Goal: Communication & Community: Answer question/provide support

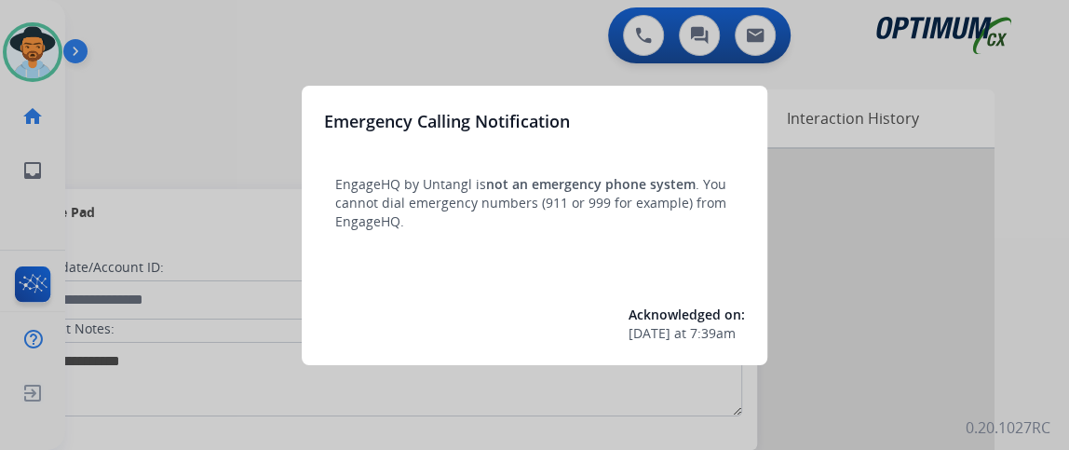
click at [159, 140] on div at bounding box center [534, 225] width 1069 height 450
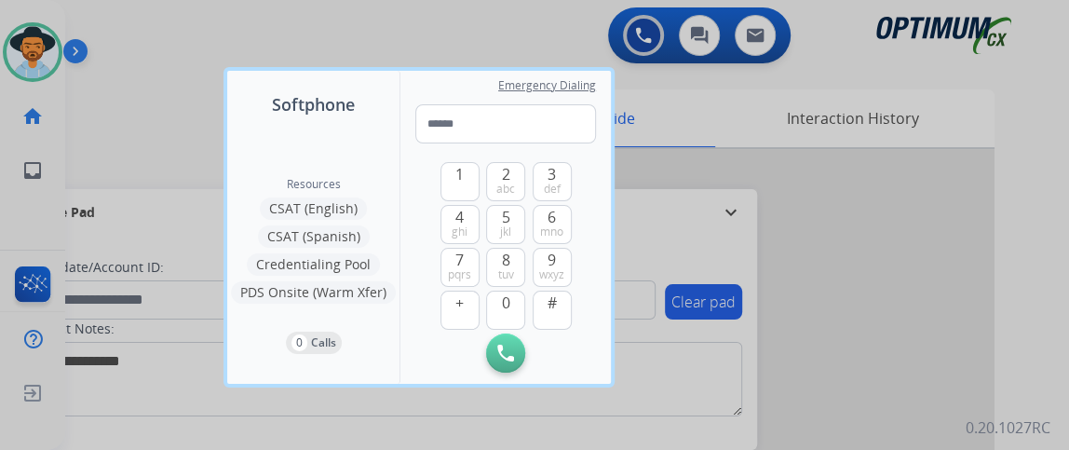
click at [159, 140] on div at bounding box center [534, 225] width 1069 height 450
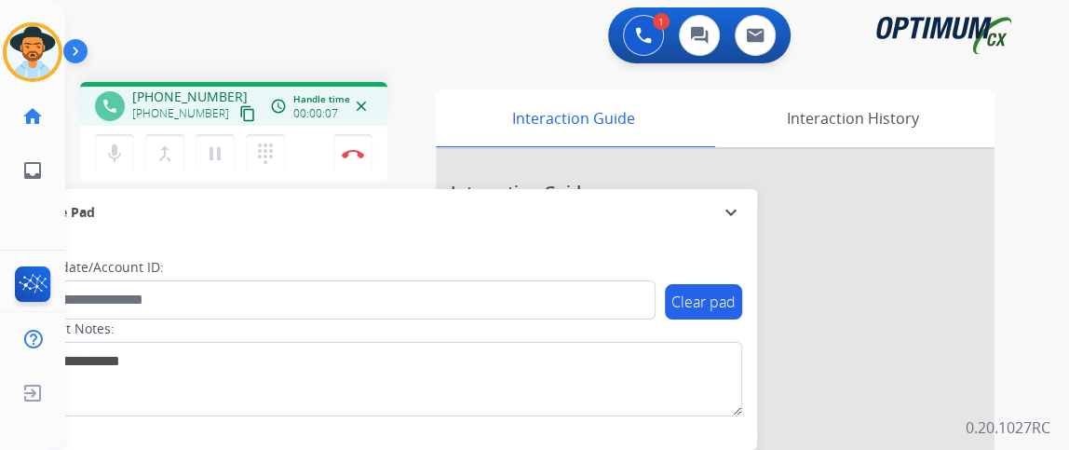
click at [239, 111] on mat-icon "content_copy" at bounding box center [247, 113] width 17 height 17
click at [110, 153] on mat-icon "mic" at bounding box center [114, 154] width 22 height 22
click at [127, 143] on button "mic_off Mute" at bounding box center [114, 153] width 39 height 39
click at [131, 143] on button "mic Mute" at bounding box center [114, 153] width 39 height 39
click at [113, 147] on mat-icon "mic_off" at bounding box center [114, 154] width 22 height 22
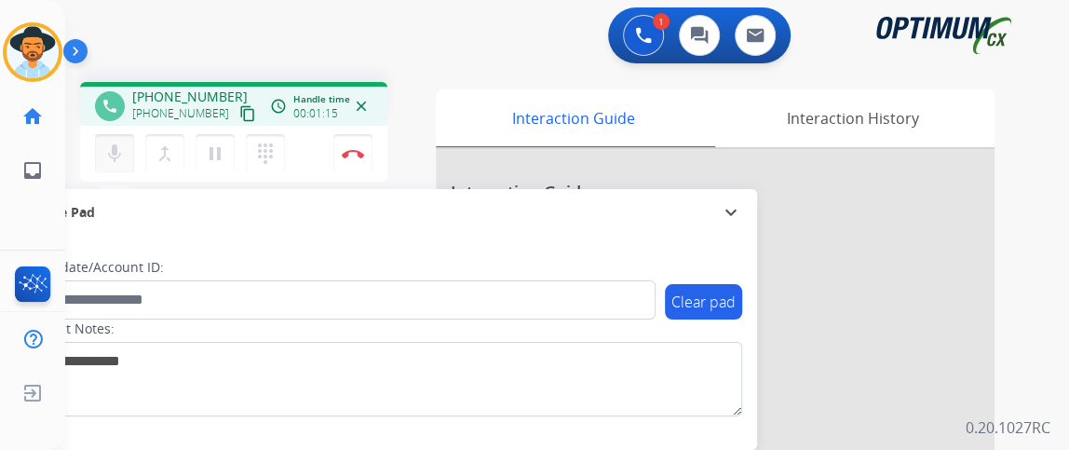
click at [117, 149] on mat-icon "mic" at bounding box center [114, 154] width 22 height 22
click at [124, 145] on mat-icon "mic_off" at bounding box center [114, 154] width 22 height 22
click at [360, 165] on button "Disconnect" at bounding box center [352, 153] width 39 height 39
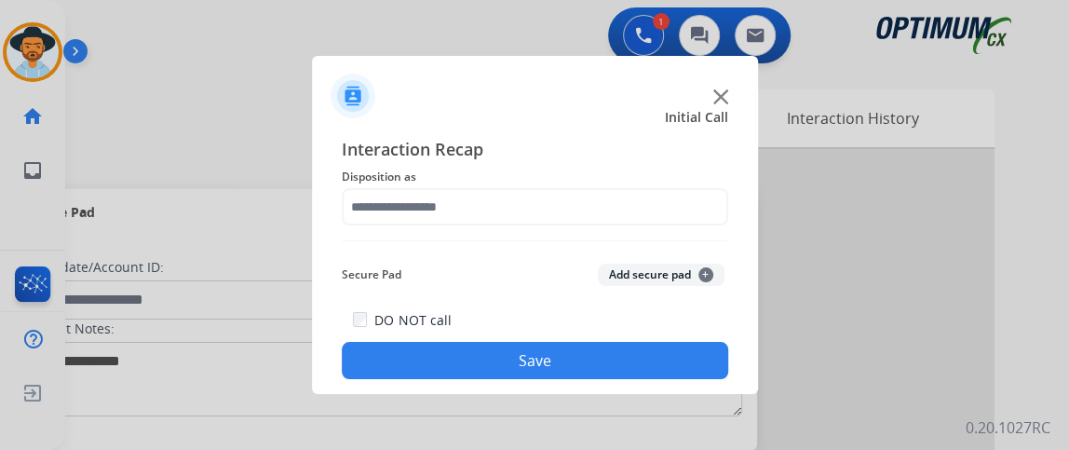
click at [552, 176] on span "Disposition as" at bounding box center [535, 177] width 387 height 22
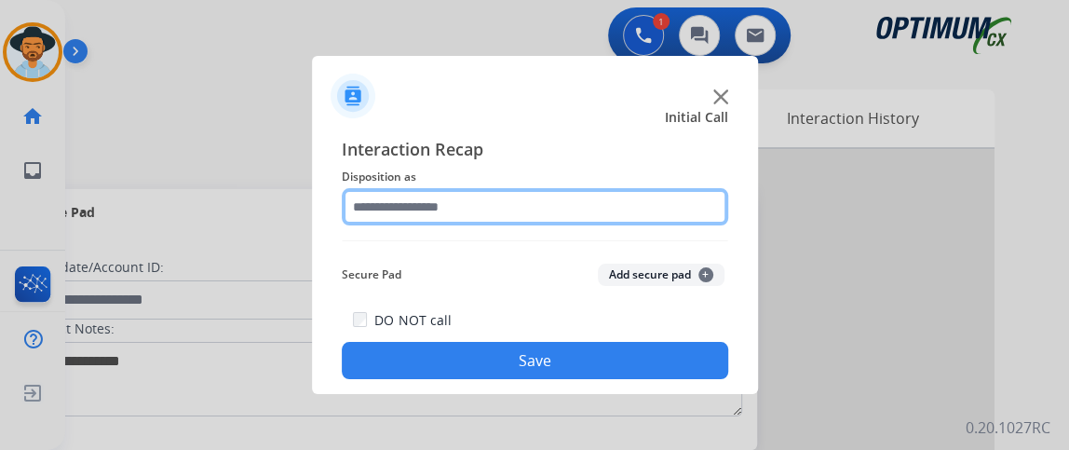
click at [560, 201] on input "text" at bounding box center [535, 206] width 387 height 37
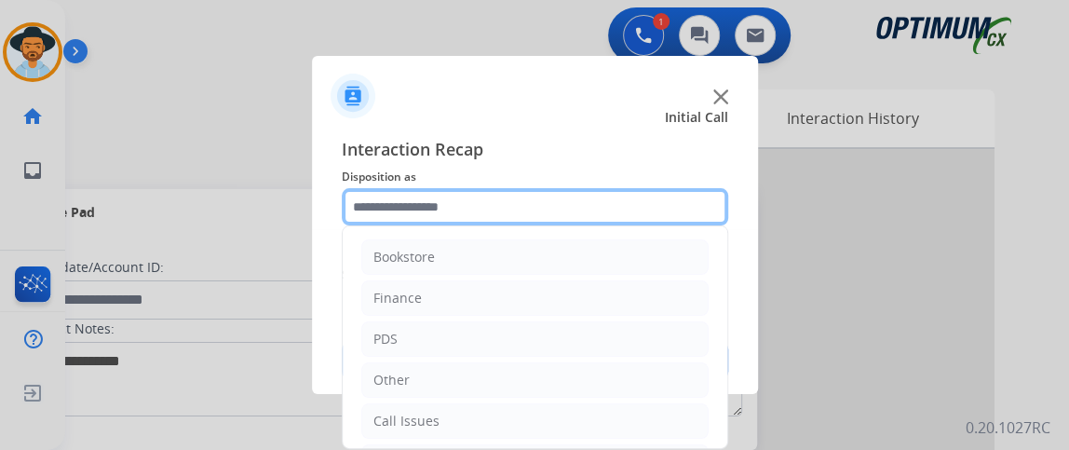
scroll to position [122, 0]
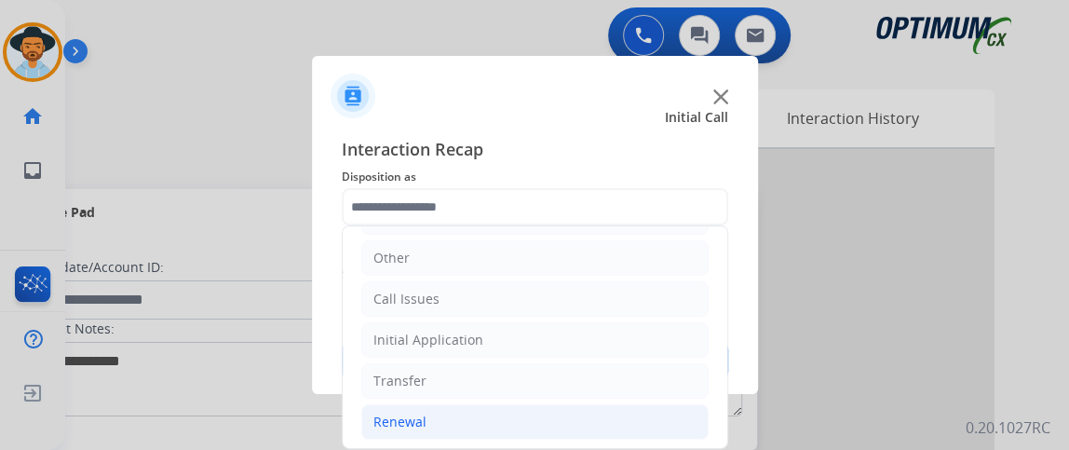
click at [626, 415] on li "Renewal" at bounding box center [534, 421] width 347 height 35
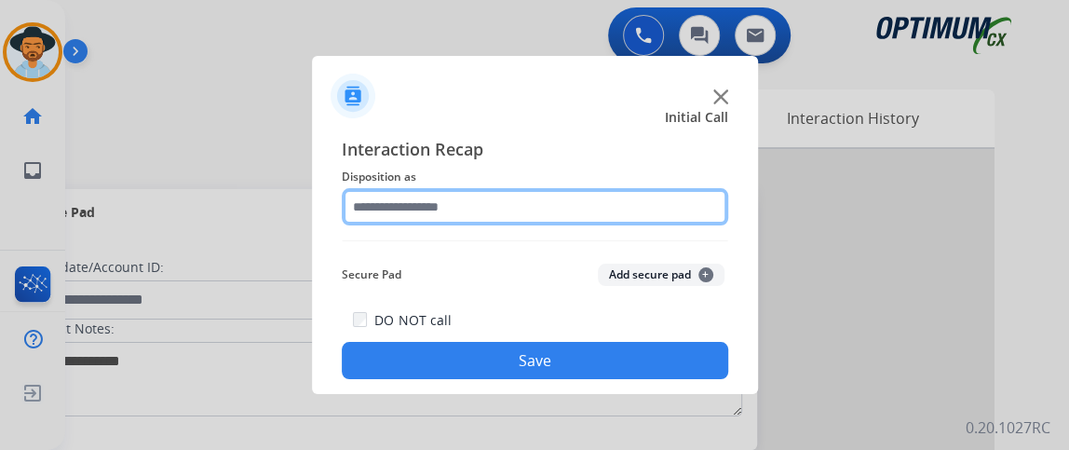
click at [571, 197] on input "text" at bounding box center [535, 206] width 387 height 37
click at [696, 193] on input "text" at bounding box center [535, 206] width 387 height 37
click at [671, 211] on input "text" at bounding box center [535, 206] width 387 height 37
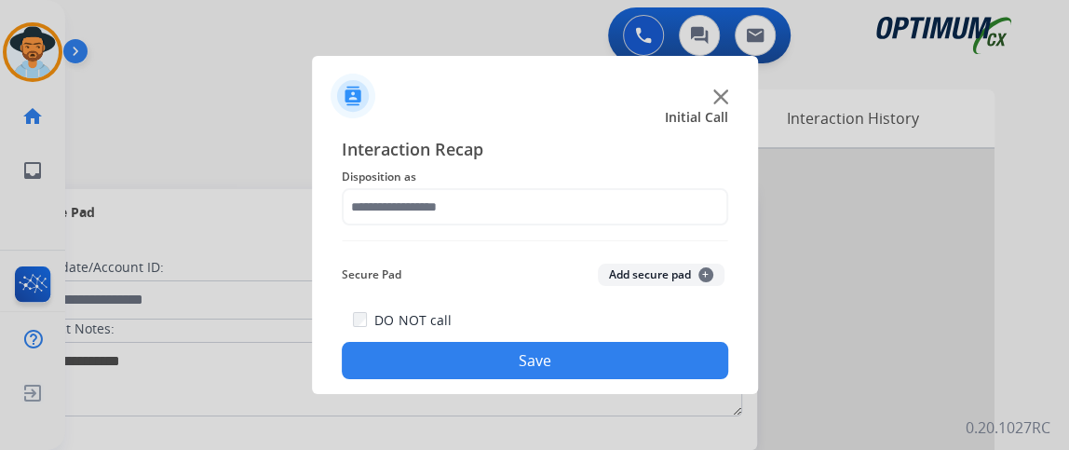
click at [575, 94] on div at bounding box center [535, 88] width 446 height 65
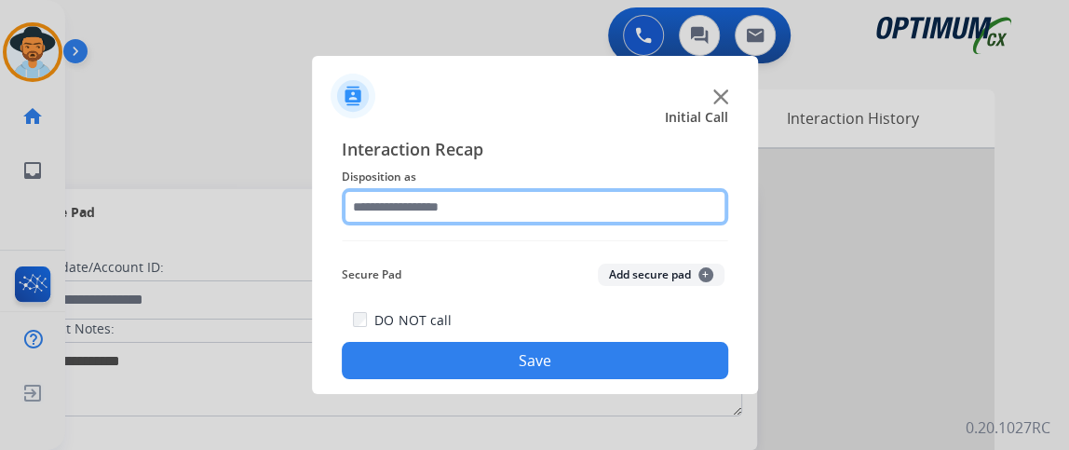
click at [546, 214] on input "text" at bounding box center [535, 206] width 387 height 37
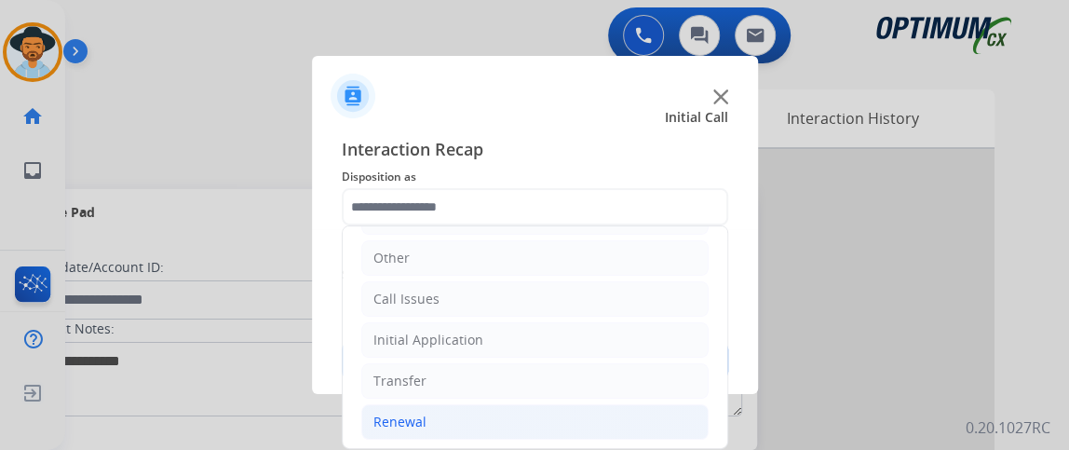
click at [588, 419] on li "Renewal" at bounding box center [534, 421] width 347 height 35
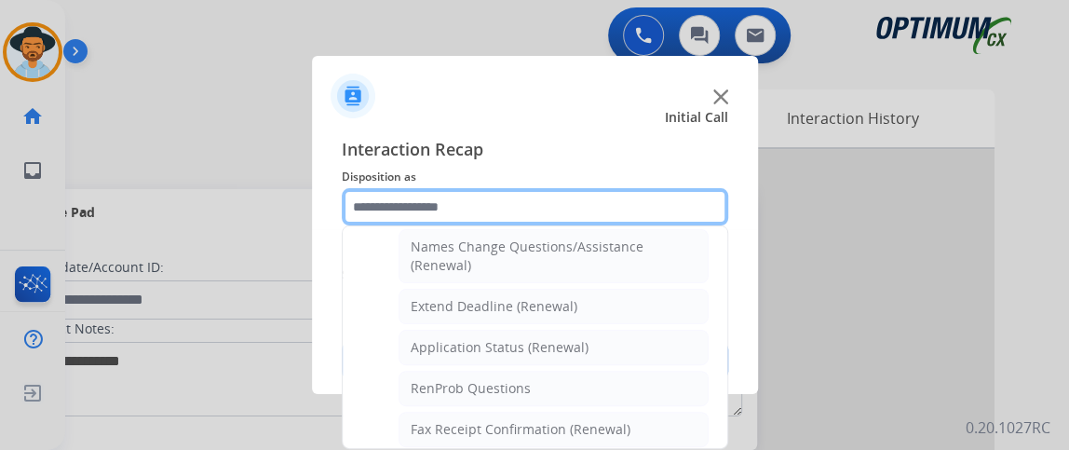
scroll to position [340, 0]
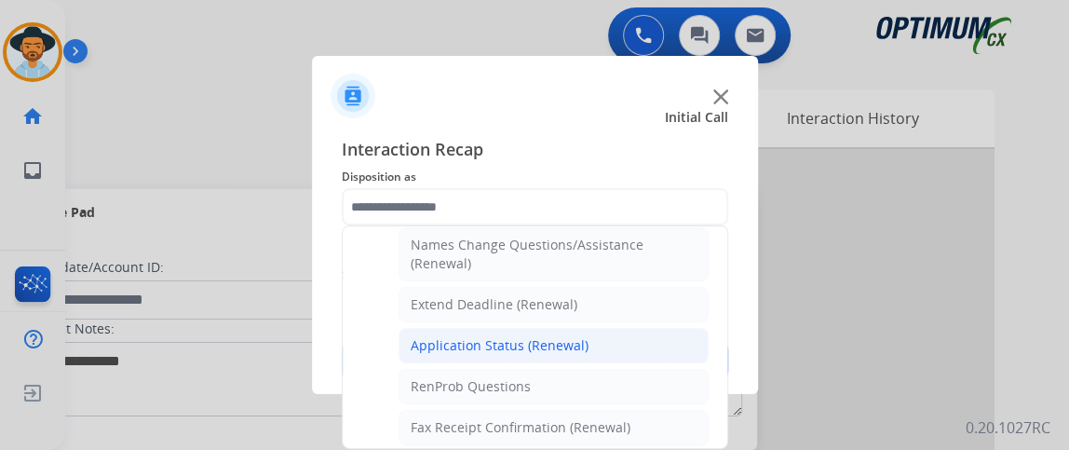
click at [659, 331] on li "Application Status (Renewal)" at bounding box center [554, 345] width 310 height 35
type input "**********"
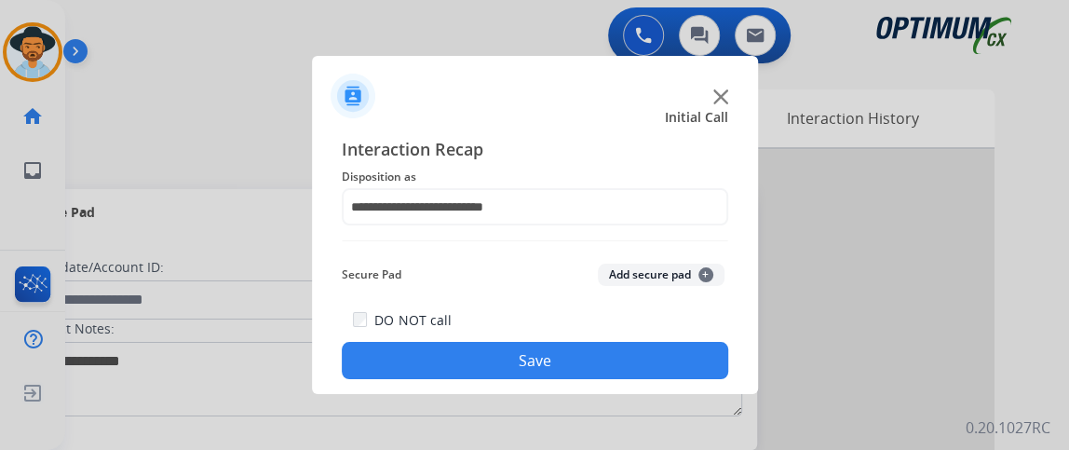
click at [642, 366] on button "Save" at bounding box center [535, 360] width 387 height 37
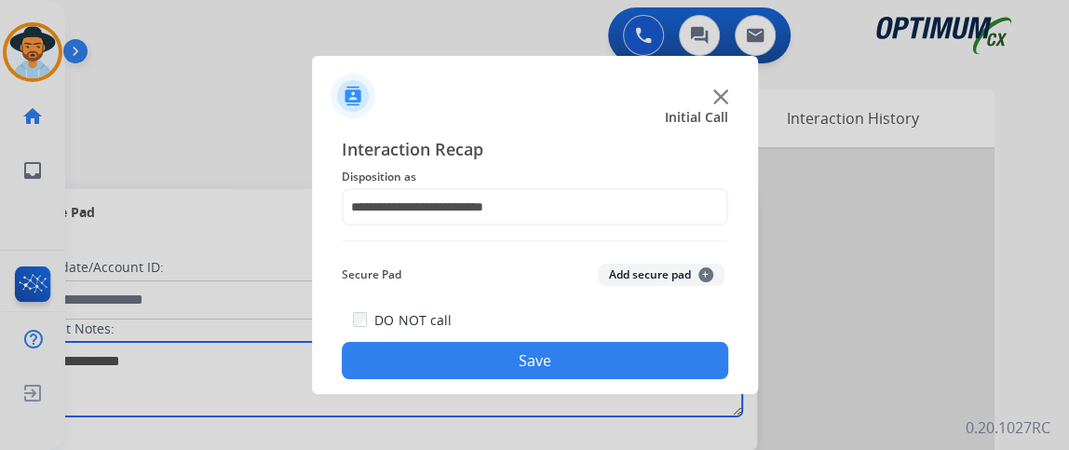
click at [642, 366] on textarea at bounding box center [382, 379] width 719 height 75
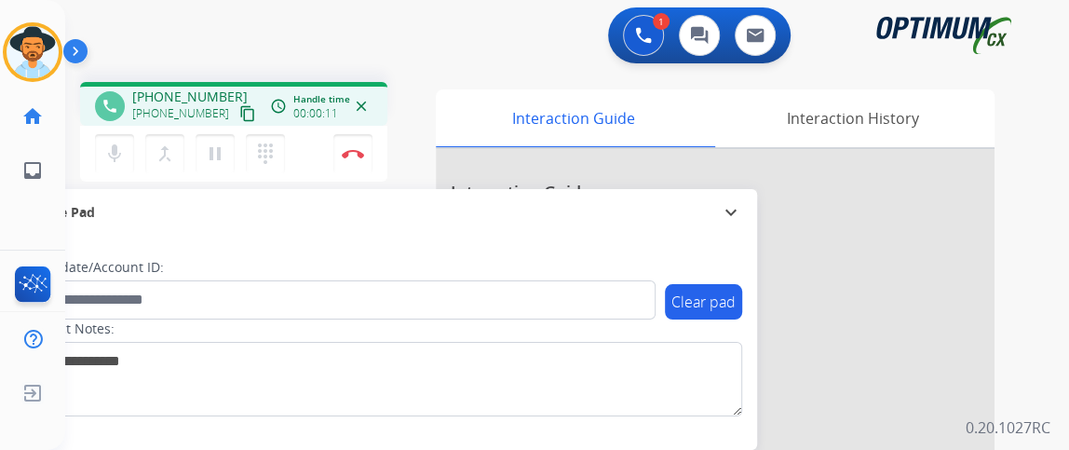
click at [239, 112] on mat-icon "content_copy" at bounding box center [247, 113] width 17 height 17
click at [239, 105] on mat-icon "content_copy" at bounding box center [247, 113] width 17 height 17
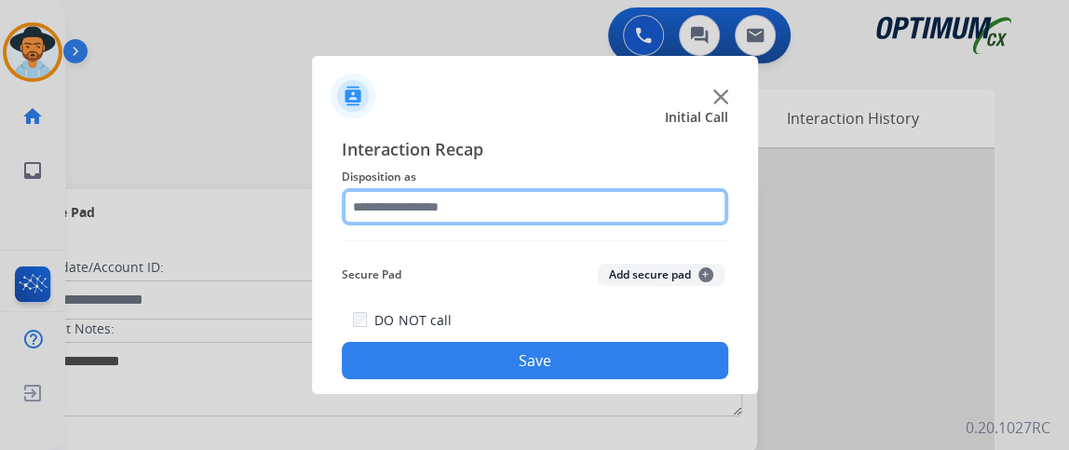
click at [524, 213] on input "text" at bounding box center [535, 206] width 387 height 37
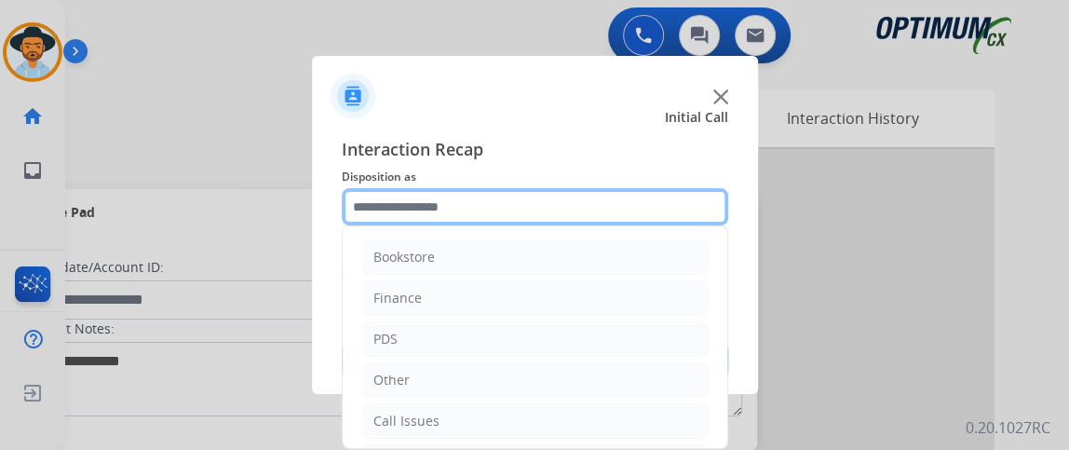
scroll to position [122, 0]
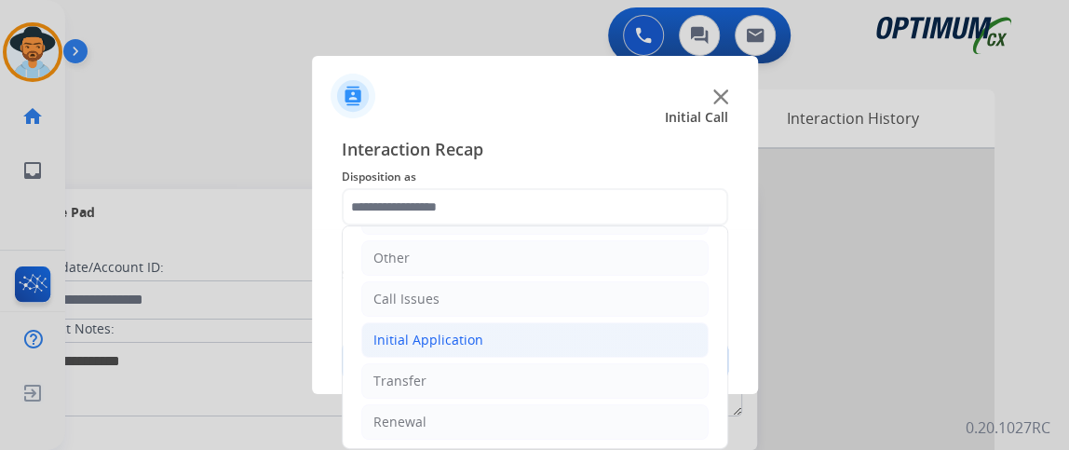
click at [537, 329] on li "Initial Application" at bounding box center [534, 339] width 347 height 35
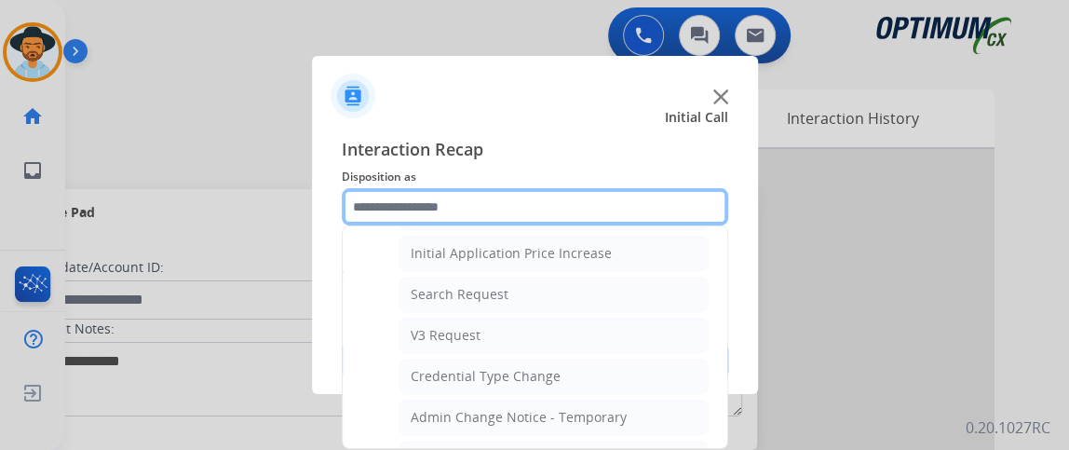
scroll to position [917, 0]
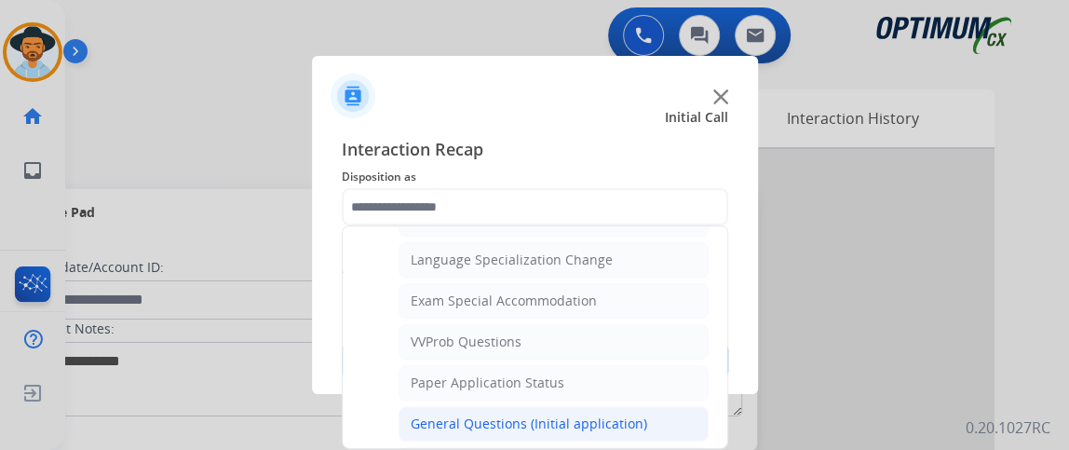
click at [647, 414] on li "General Questions (Initial application)" at bounding box center [554, 423] width 310 height 35
type input "**********"
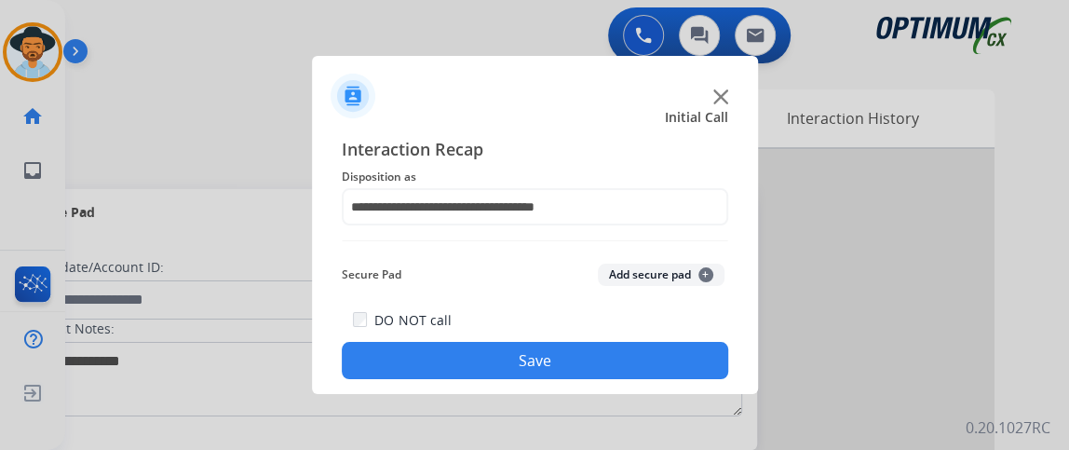
click at [650, 369] on button "Save" at bounding box center [535, 360] width 387 height 37
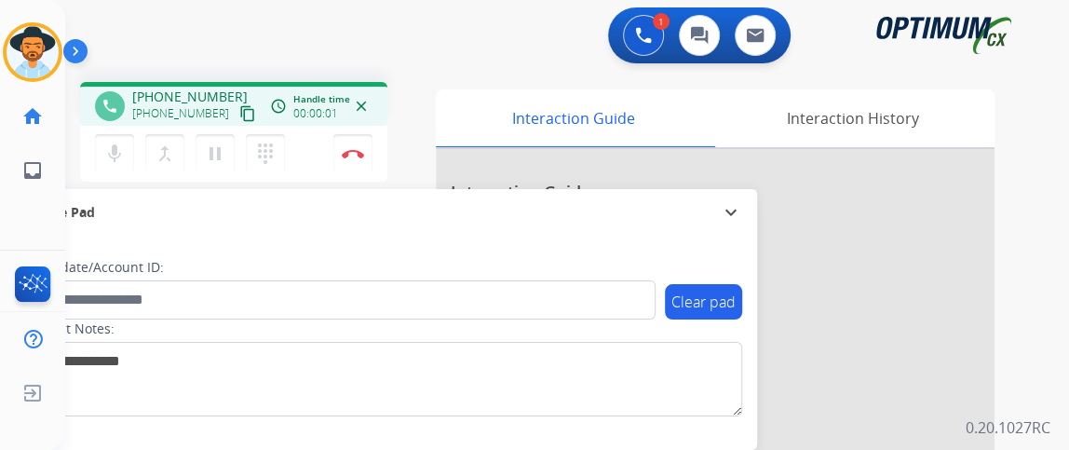
click at [239, 109] on mat-icon "content_copy" at bounding box center [247, 113] width 17 height 17
click at [239, 113] on mat-icon "content_copy" at bounding box center [247, 113] width 17 height 17
click at [119, 153] on mat-icon "mic" at bounding box center [114, 154] width 22 height 22
click at [115, 153] on mat-icon "mic_off" at bounding box center [114, 154] width 22 height 22
click at [115, 156] on mat-icon "mic" at bounding box center [114, 154] width 22 height 22
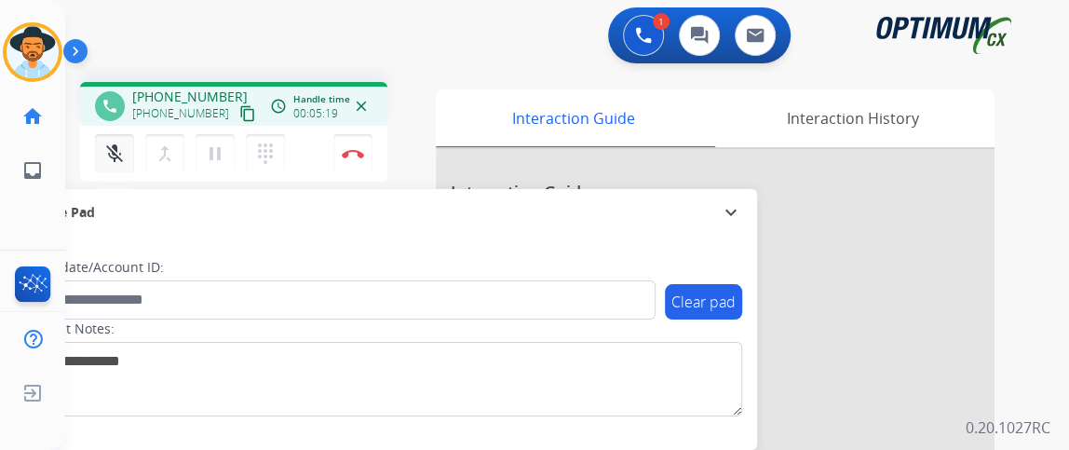
click at [115, 156] on mat-icon "mic_off" at bounding box center [114, 154] width 22 height 22
click at [115, 156] on mat-icon "mic" at bounding box center [114, 154] width 22 height 22
click at [115, 156] on mat-icon "mic_off" at bounding box center [114, 154] width 22 height 22
click at [115, 156] on mat-icon "mic" at bounding box center [114, 154] width 22 height 22
click at [116, 156] on mat-icon "mic_off" at bounding box center [114, 154] width 22 height 22
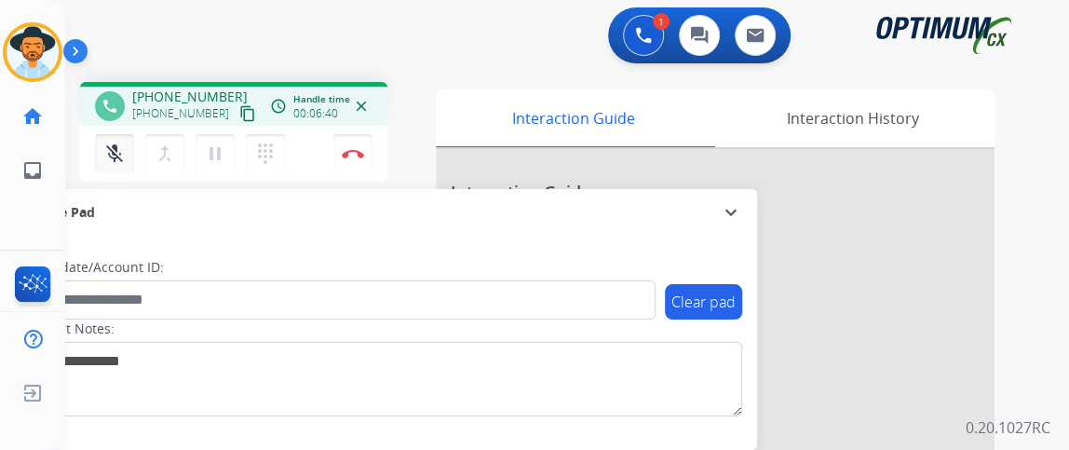
click at [117, 156] on mat-icon "mic_off" at bounding box center [114, 154] width 22 height 22
click at [347, 146] on button "Disconnect" at bounding box center [352, 153] width 39 height 39
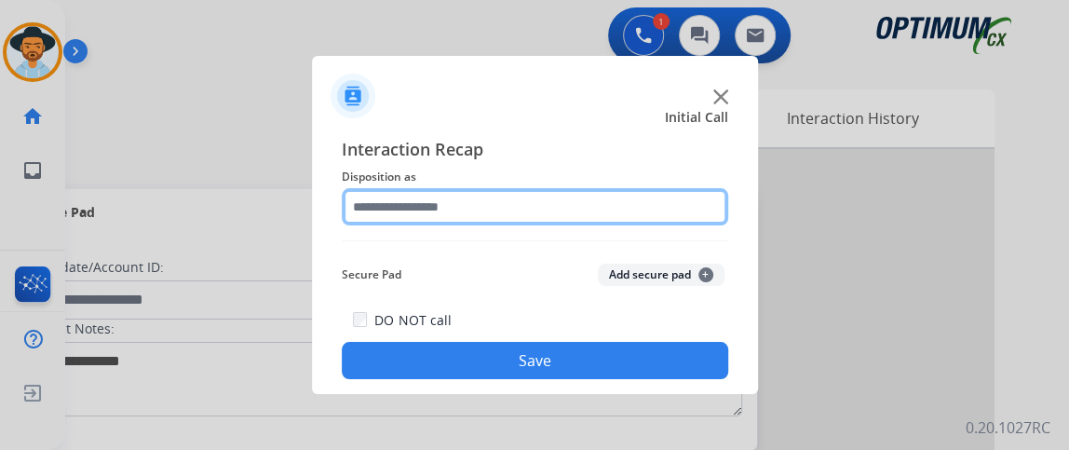
click at [574, 214] on input "text" at bounding box center [535, 206] width 387 height 37
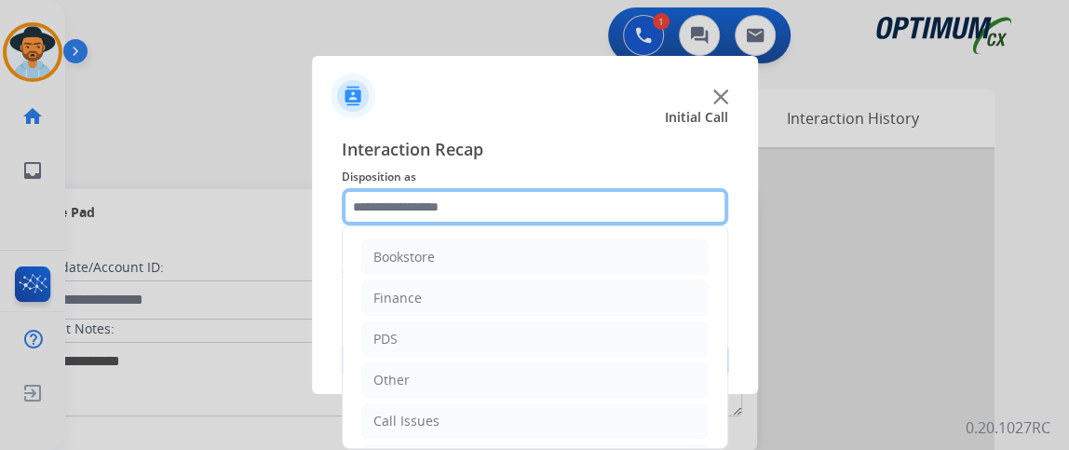
scroll to position [122, 0]
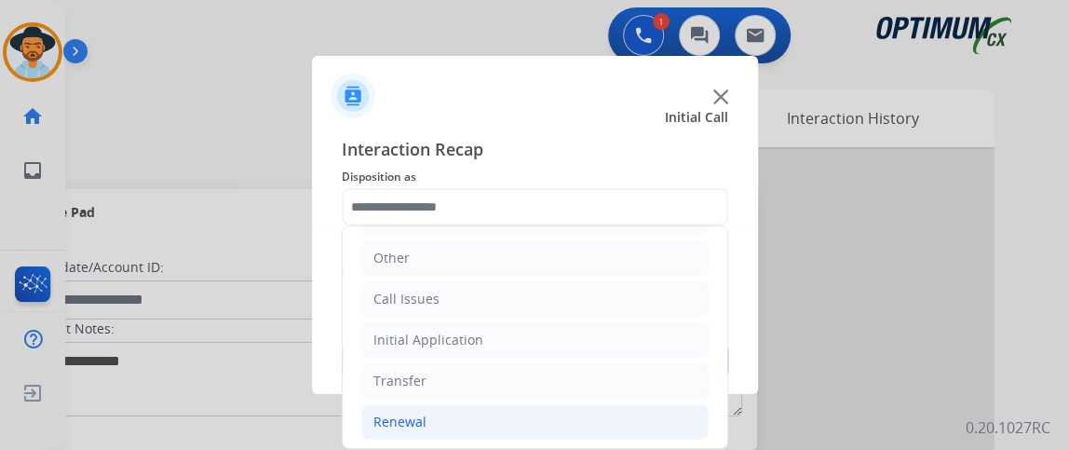
click at [627, 424] on li "Renewal" at bounding box center [534, 421] width 347 height 35
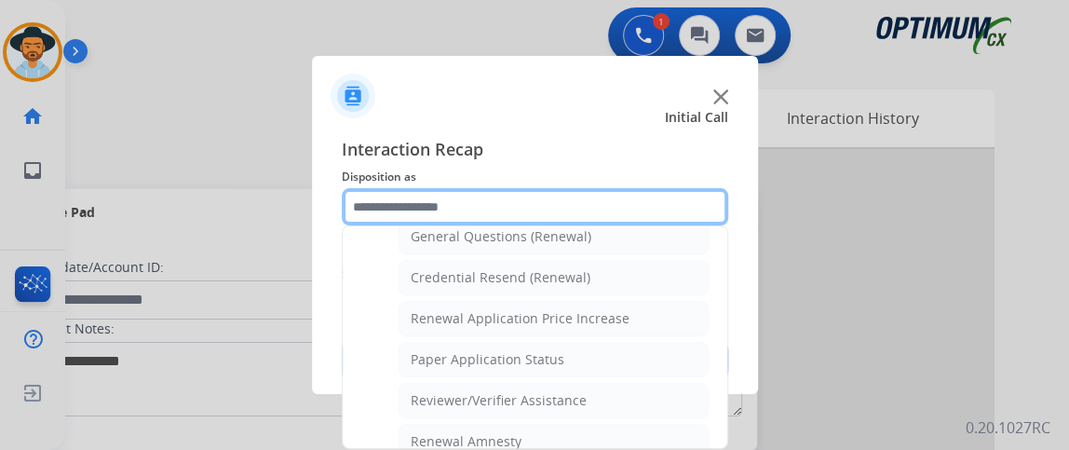
scroll to position [573, 0]
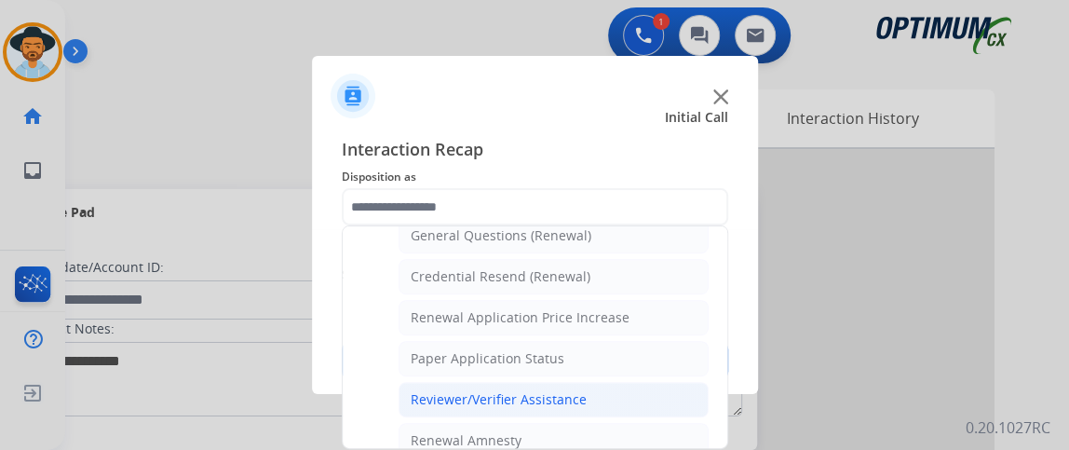
click at [658, 384] on li "Reviewer/Verifier Assistance" at bounding box center [554, 399] width 310 height 35
type input "**********"
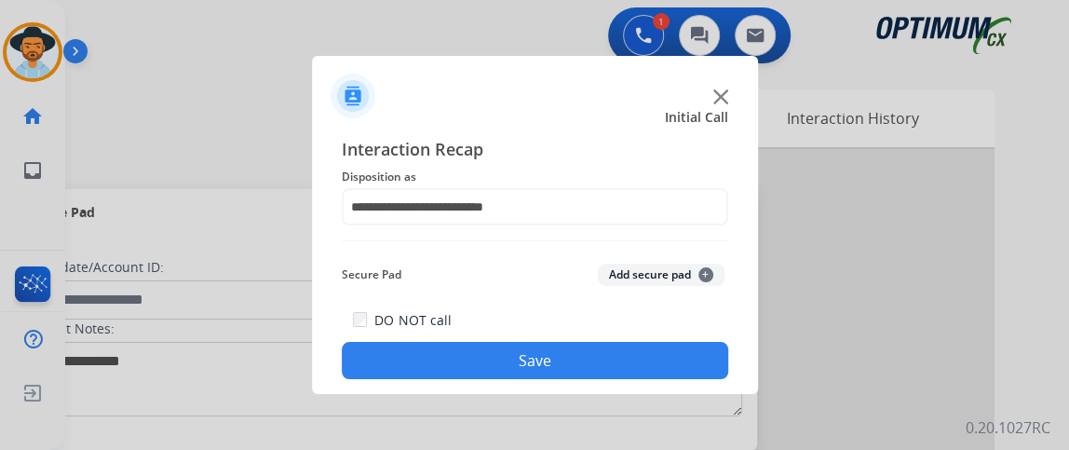
click at [657, 374] on button "Save" at bounding box center [535, 360] width 387 height 37
